Goal: Task Accomplishment & Management: Manage account settings

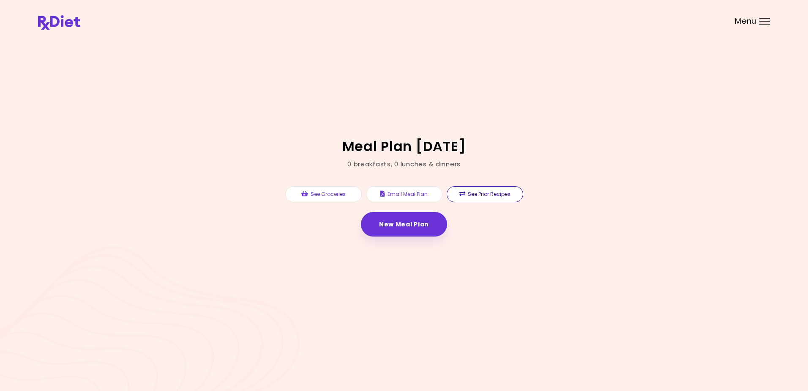
click at [490, 191] on button "See Prior Recipes" at bounding box center [485, 194] width 77 height 16
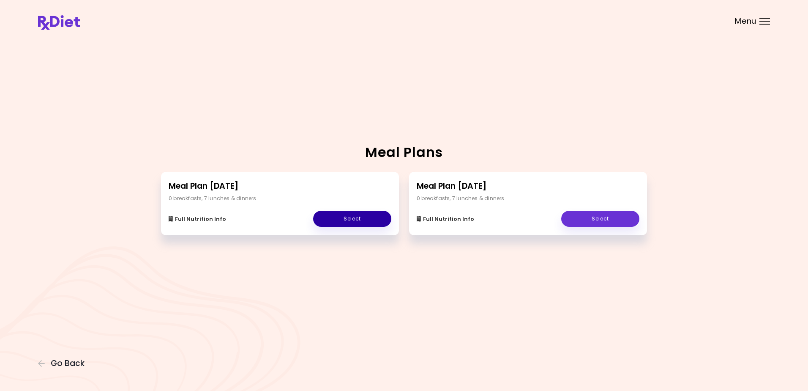
click at [333, 215] on link "Select" at bounding box center [352, 218] width 78 height 16
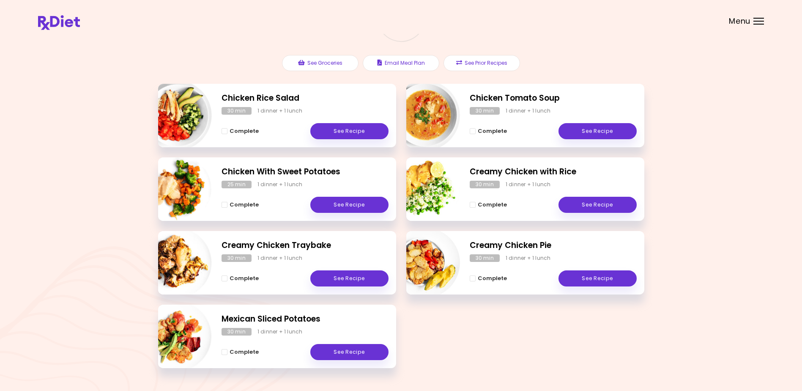
scroll to position [108, 0]
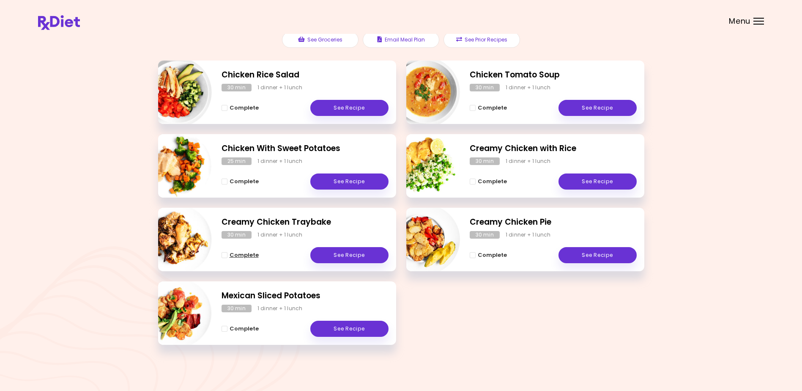
click at [238, 254] on span "Complete" at bounding box center [244, 254] width 29 height 7
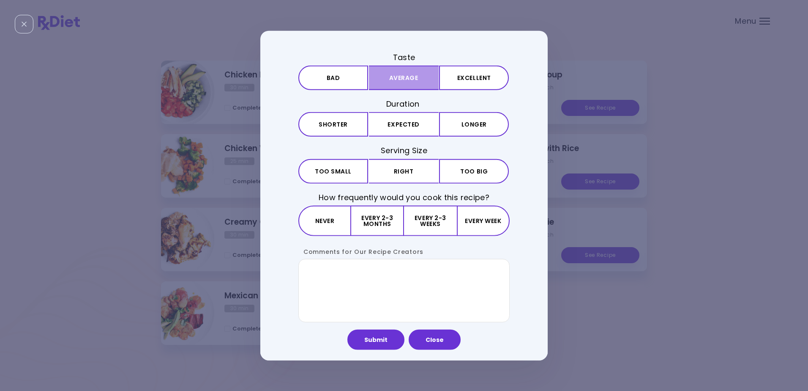
click at [418, 73] on button "Average" at bounding box center [404, 78] width 70 height 25
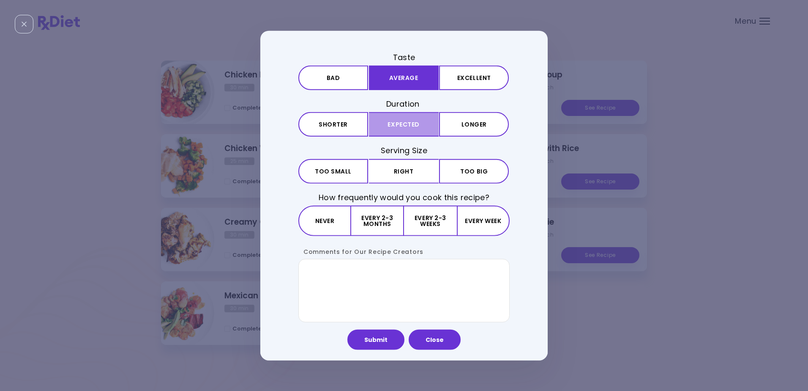
click at [420, 120] on button "Expected" at bounding box center [404, 124] width 70 height 25
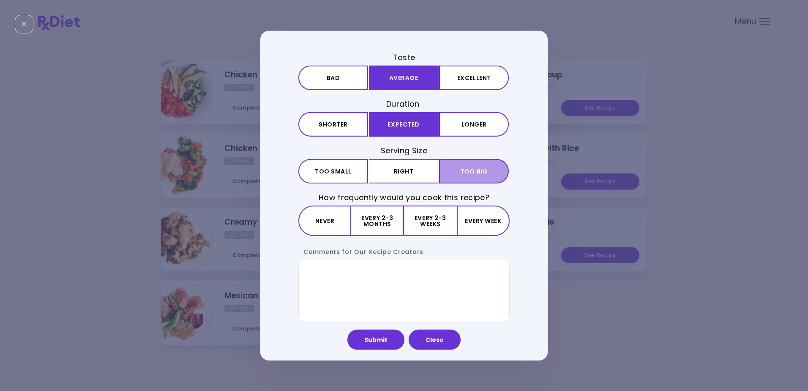
click at [453, 167] on button "Big Too big" at bounding box center [474, 171] width 70 height 25
drag, startPoint x: 426, startPoint y: 217, endPoint x: 435, endPoint y: 218, distance: 9.3
click at [427, 217] on button "Every 2-3 weeks" at bounding box center [430, 220] width 52 height 30
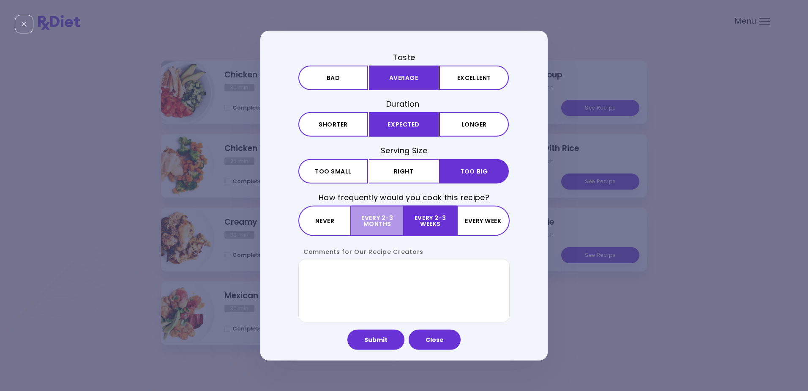
click at [375, 216] on button "Every 2-3 months" at bounding box center [377, 220] width 53 height 30
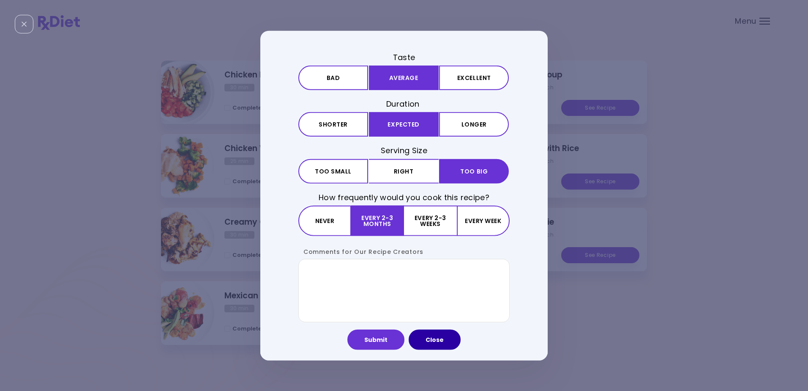
click at [435, 338] on button "Close" at bounding box center [435, 339] width 52 height 20
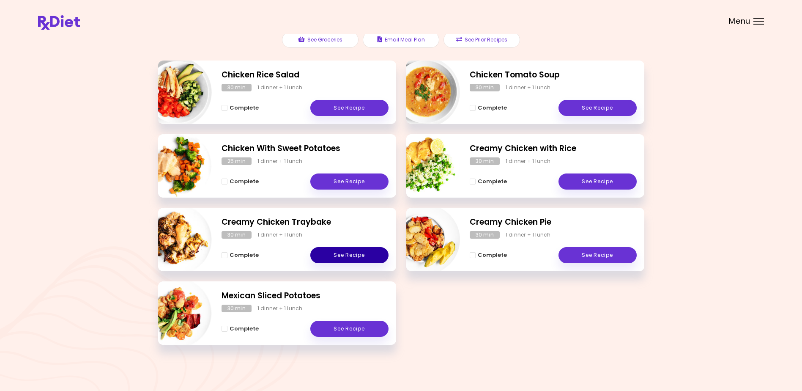
click at [338, 251] on link "See Recipe" at bounding box center [349, 255] width 78 height 16
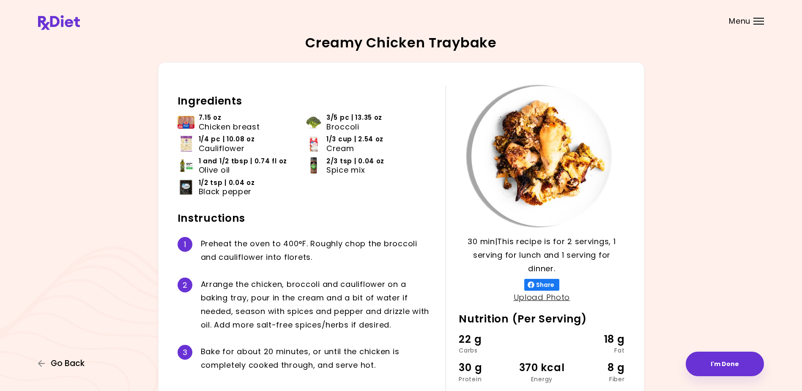
click at [70, 358] on span "Go Back" at bounding box center [68, 362] width 34 height 9
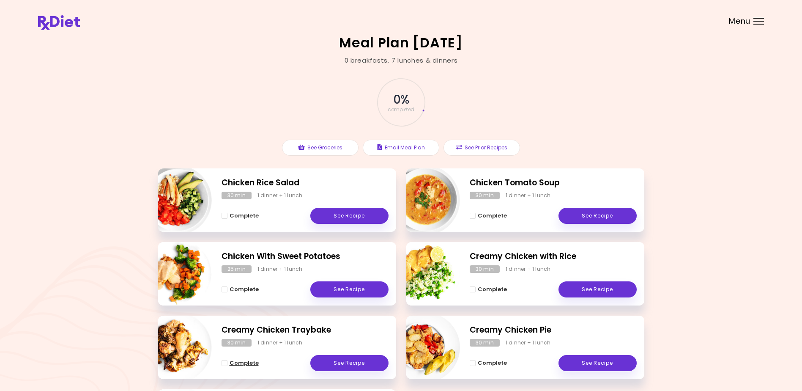
click at [223, 362] on span "Complete - Creamy Chicken Traybake" at bounding box center [224, 363] width 6 height 6
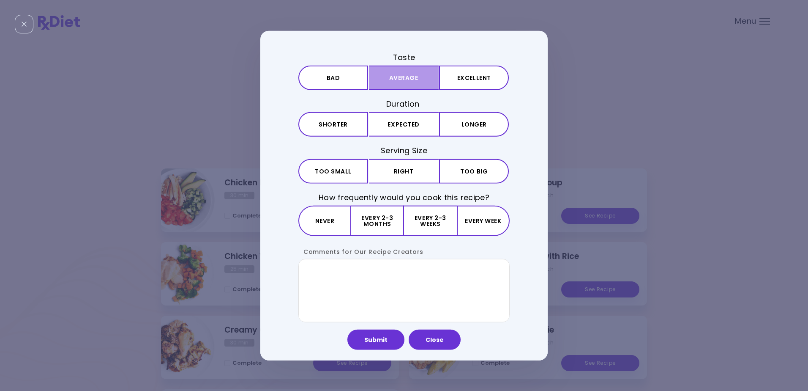
click at [418, 77] on button "Average" at bounding box center [404, 78] width 70 height 25
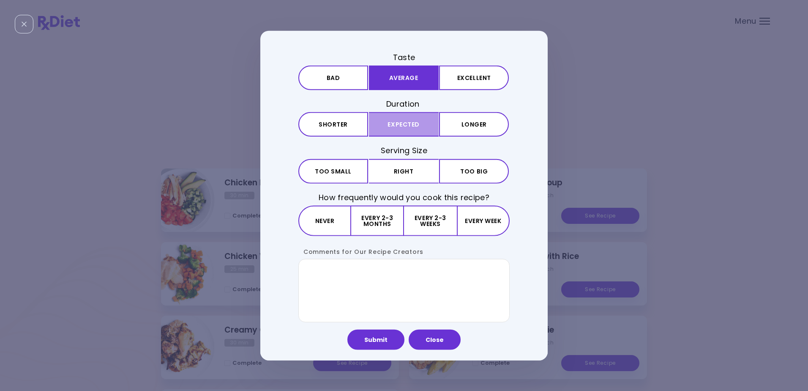
click at [412, 121] on button "Expected" at bounding box center [404, 124] width 70 height 25
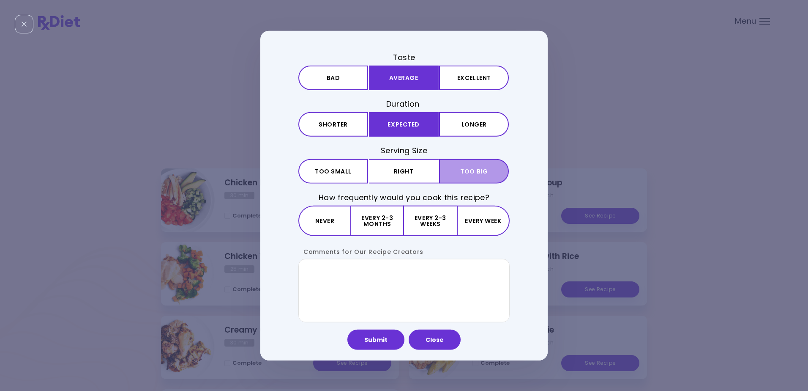
click at [466, 169] on span "Too big" at bounding box center [473, 171] width 27 height 6
click at [376, 222] on button "Every 2-3 months" at bounding box center [377, 220] width 53 height 30
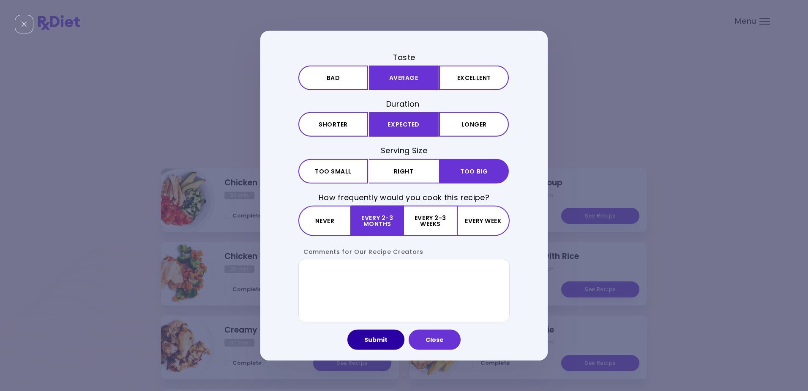
click at [377, 339] on button "Submit" at bounding box center [375, 339] width 57 height 20
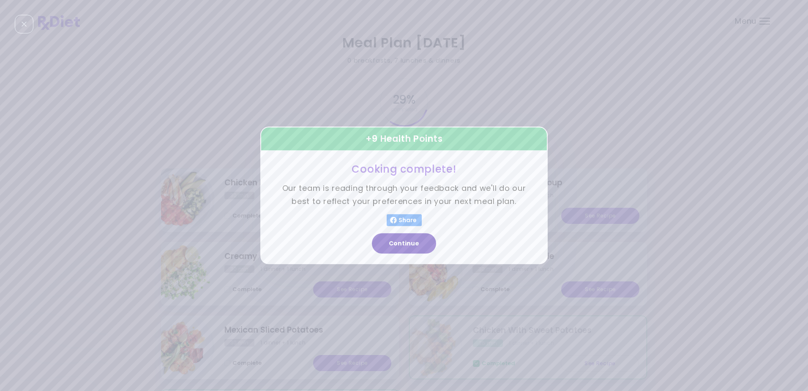
click at [404, 240] on button "Continue" at bounding box center [404, 243] width 64 height 20
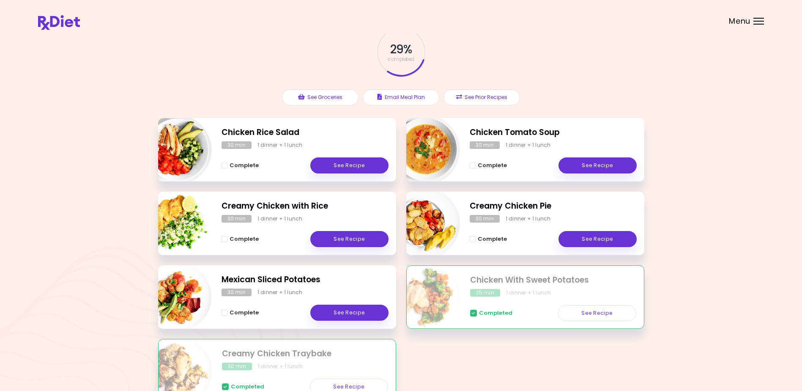
scroll to position [108, 0]
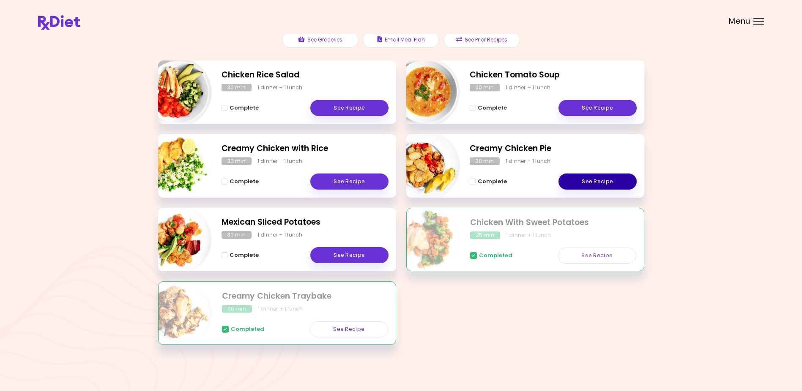
click at [597, 178] on link "See Recipe" at bounding box center [597, 181] width 78 height 16
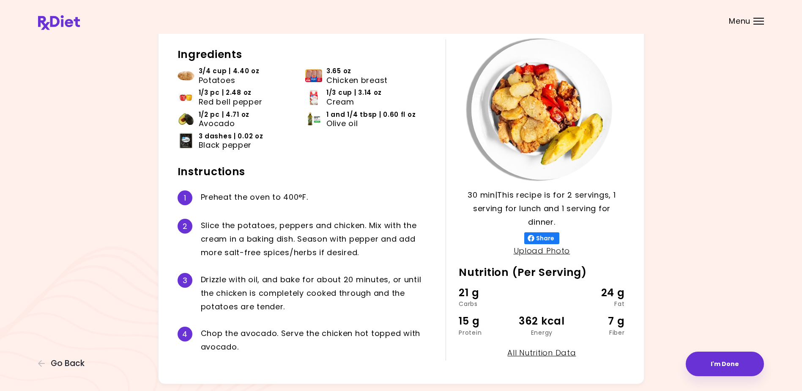
scroll to position [33, 0]
